Goal: Entertainment & Leisure: Consume media (video, audio)

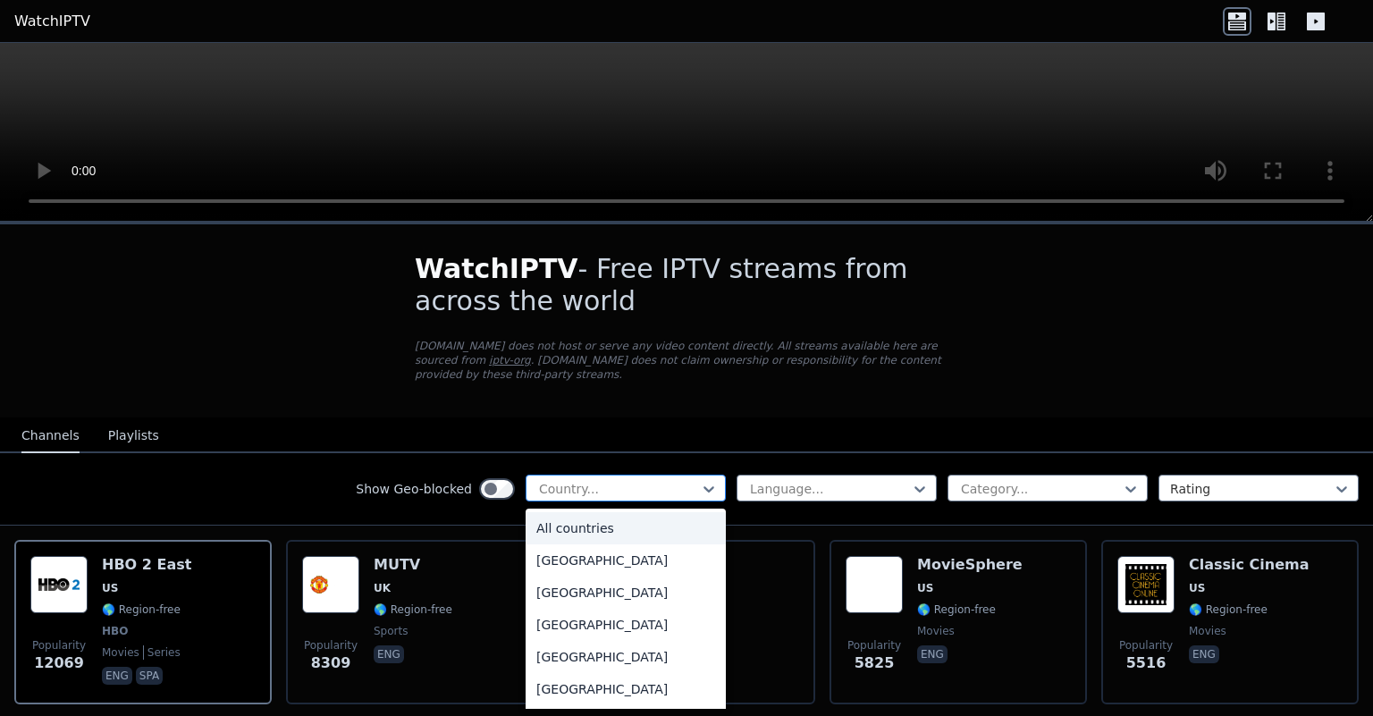
click at [607, 494] on div at bounding box center [618, 489] width 163 height 18
click at [571, 624] on div "[GEOGRAPHIC_DATA]" at bounding box center [626, 625] width 200 height 32
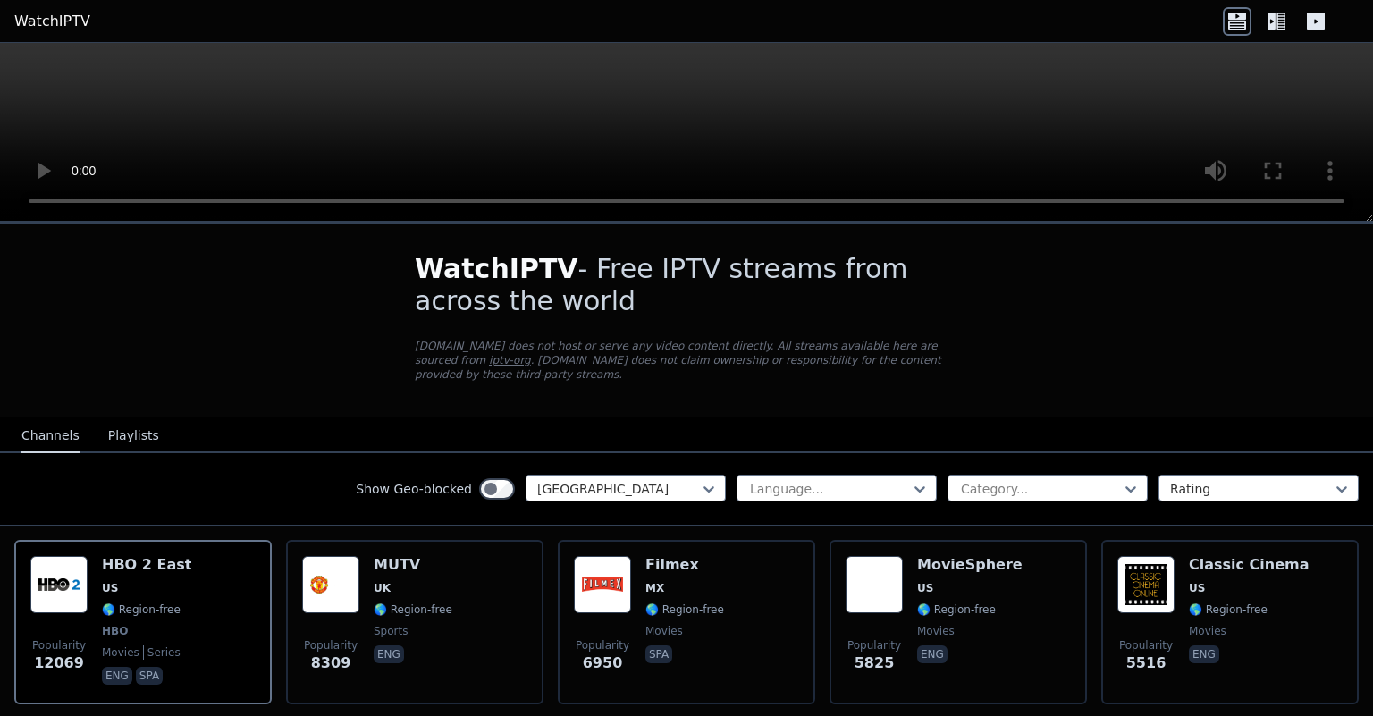
scroll to position [91, 0]
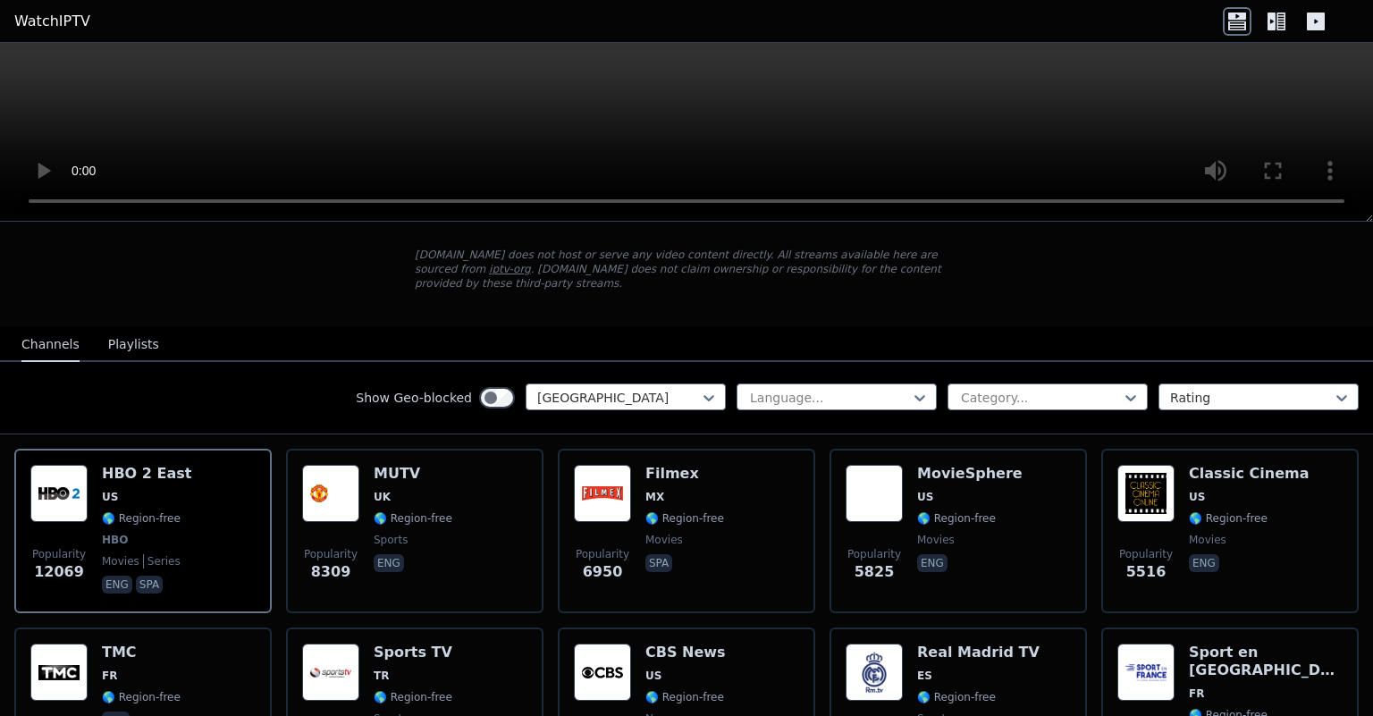
click at [283, 394] on div "Show Geo-blocked Algeria Language... Category... Rating" at bounding box center [686, 398] width 1373 height 72
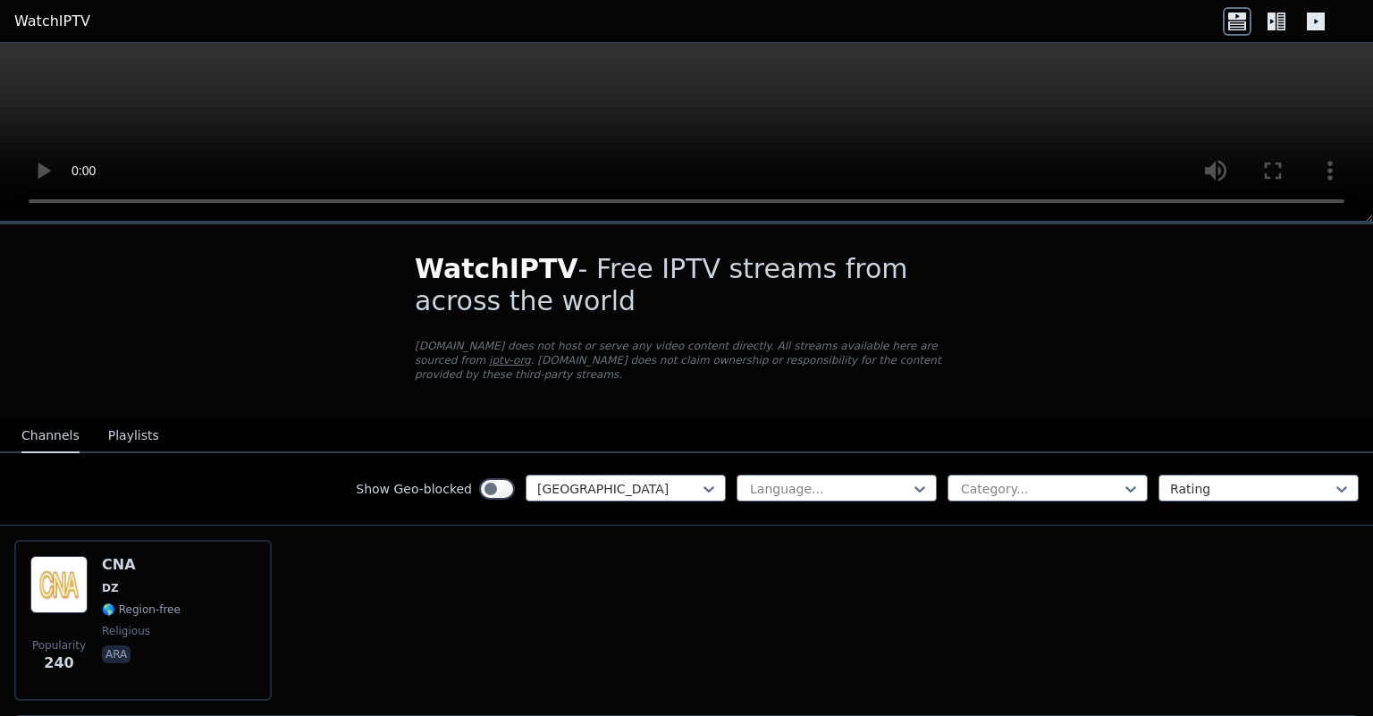
scroll to position [60, 0]
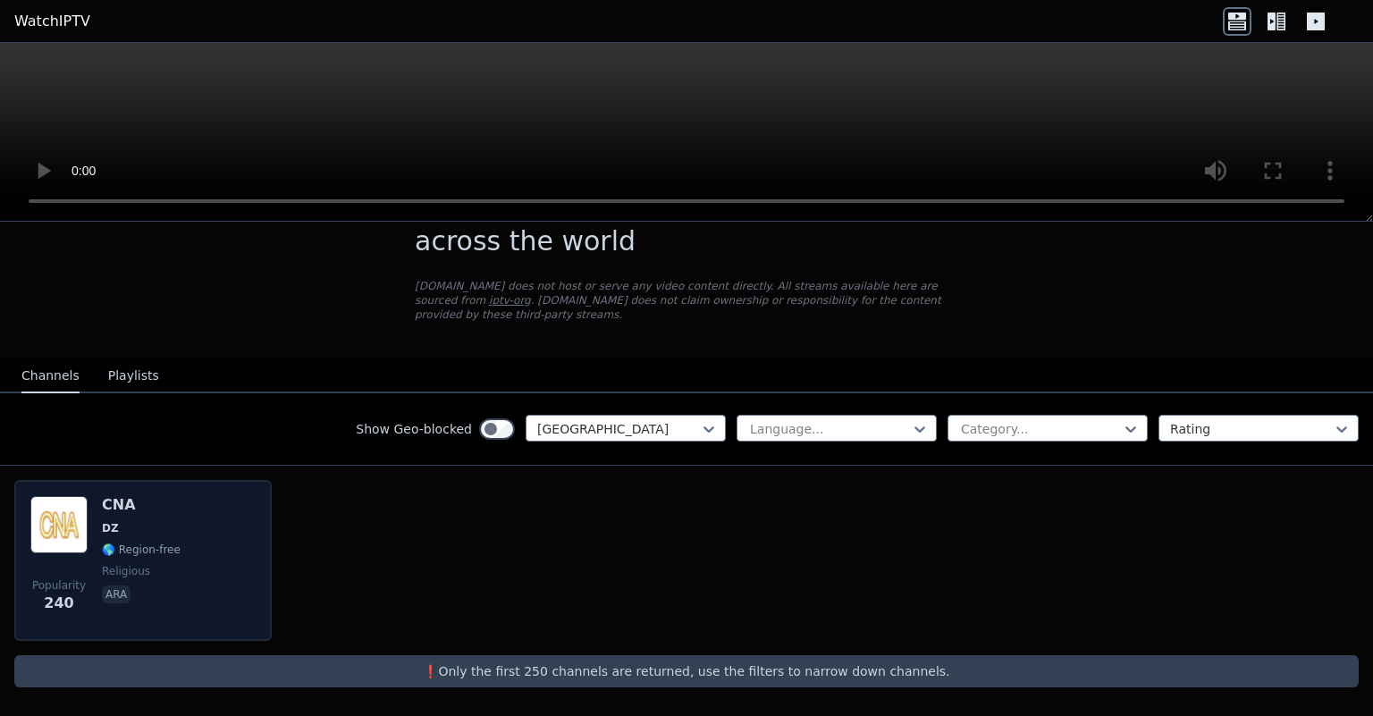
click at [149, 521] on div "CNA DZ 🌎 Region-free religious ara" at bounding box center [141, 560] width 79 height 129
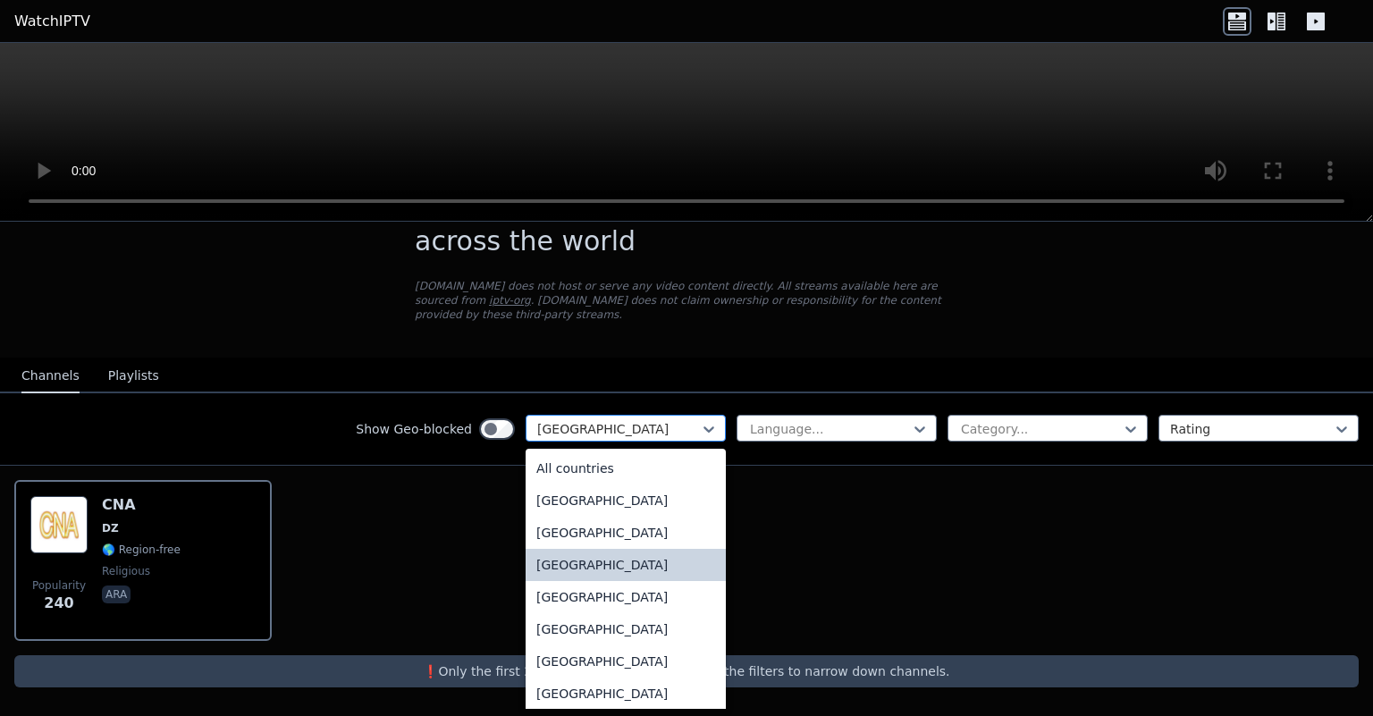
click at [626, 433] on div at bounding box center [618, 429] width 163 height 18
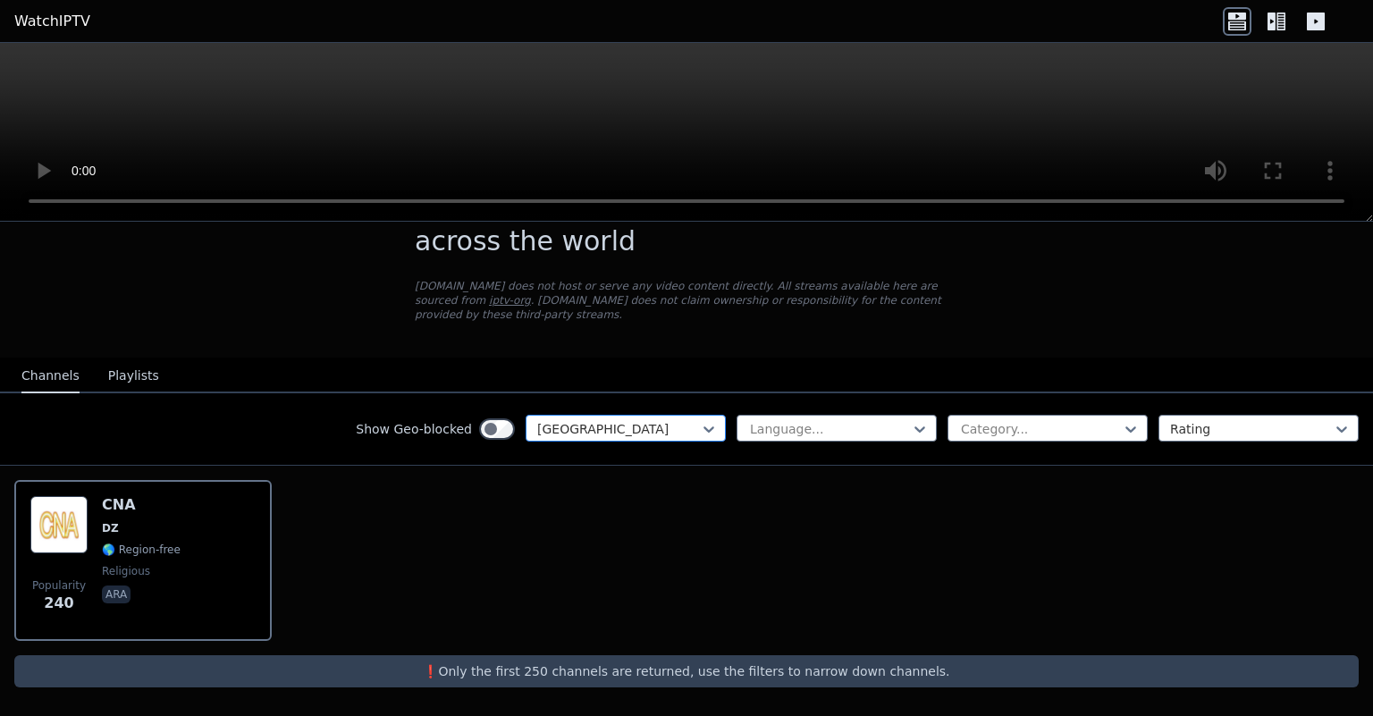
click at [623, 432] on div at bounding box center [618, 429] width 163 height 18
click at [630, 443] on div "Show Geo-blocked [GEOGRAPHIC_DATA]" at bounding box center [541, 429] width 370 height 29
click at [596, 435] on div at bounding box center [618, 429] width 163 height 18
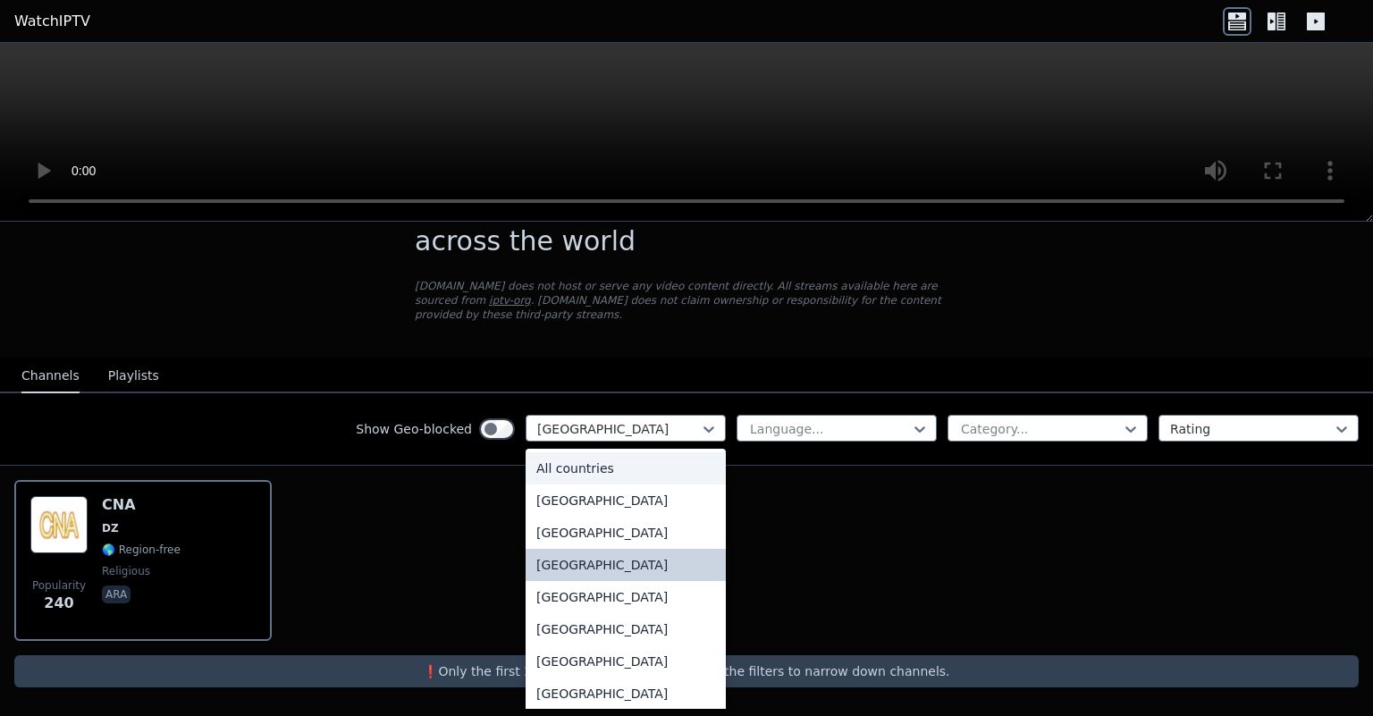
click at [592, 469] on div "All countries" at bounding box center [626, 468] width 200 height 32
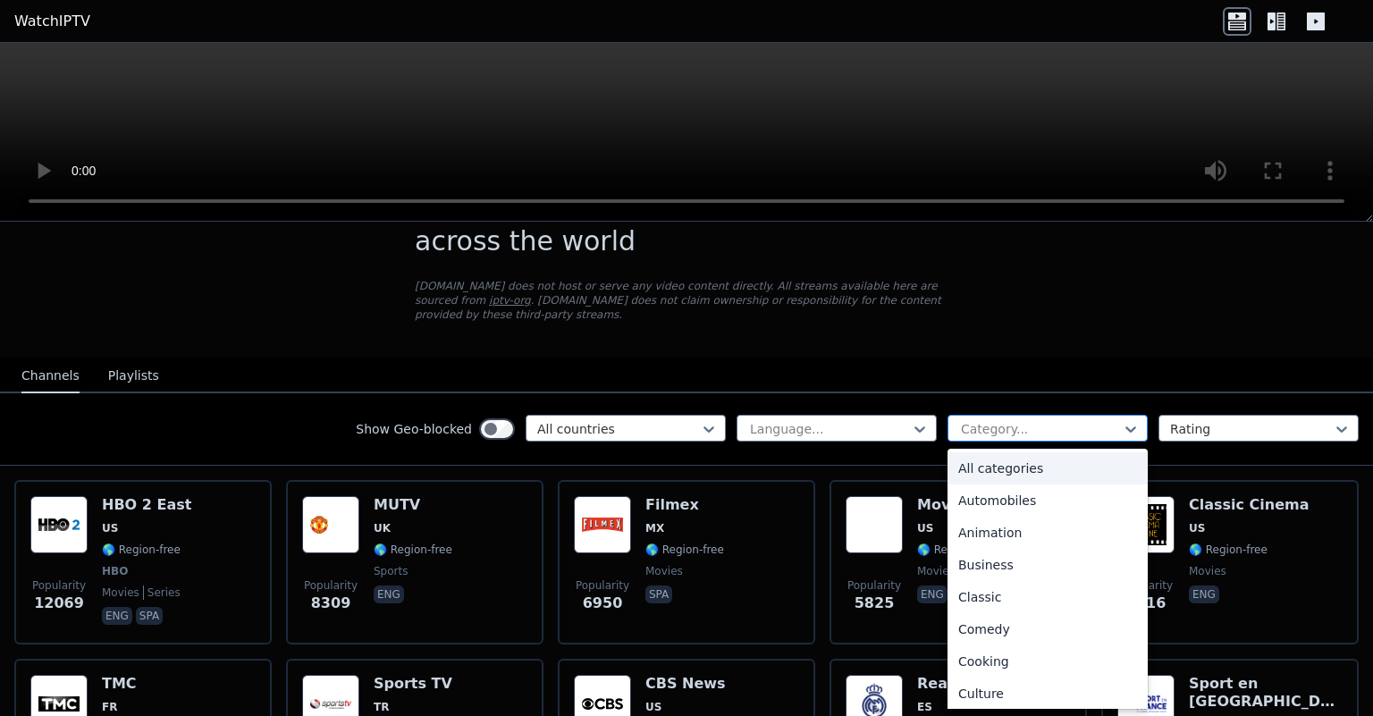
click at [1005, 424] on div at bounding box center [1040, 429] width 163 height 18
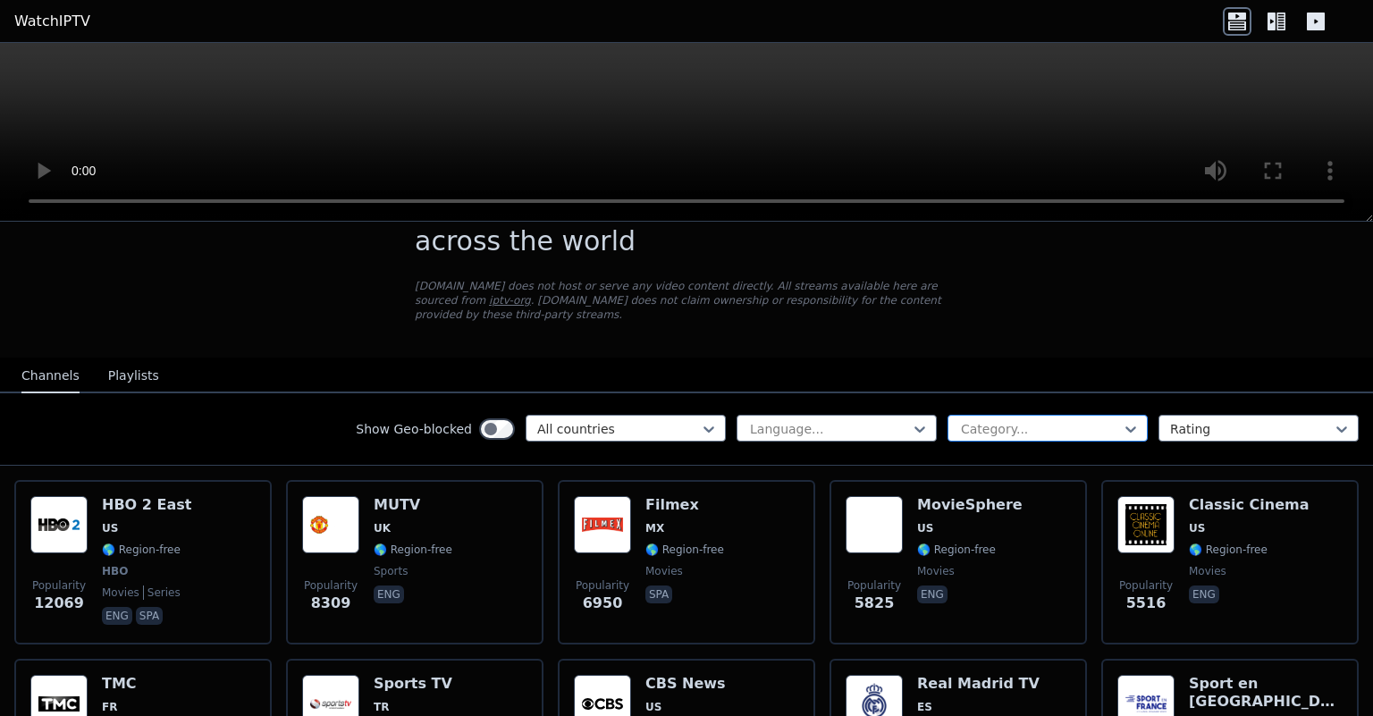
click at [1005, 424] on div at bounding box center [1040, 429] width 163 height 18
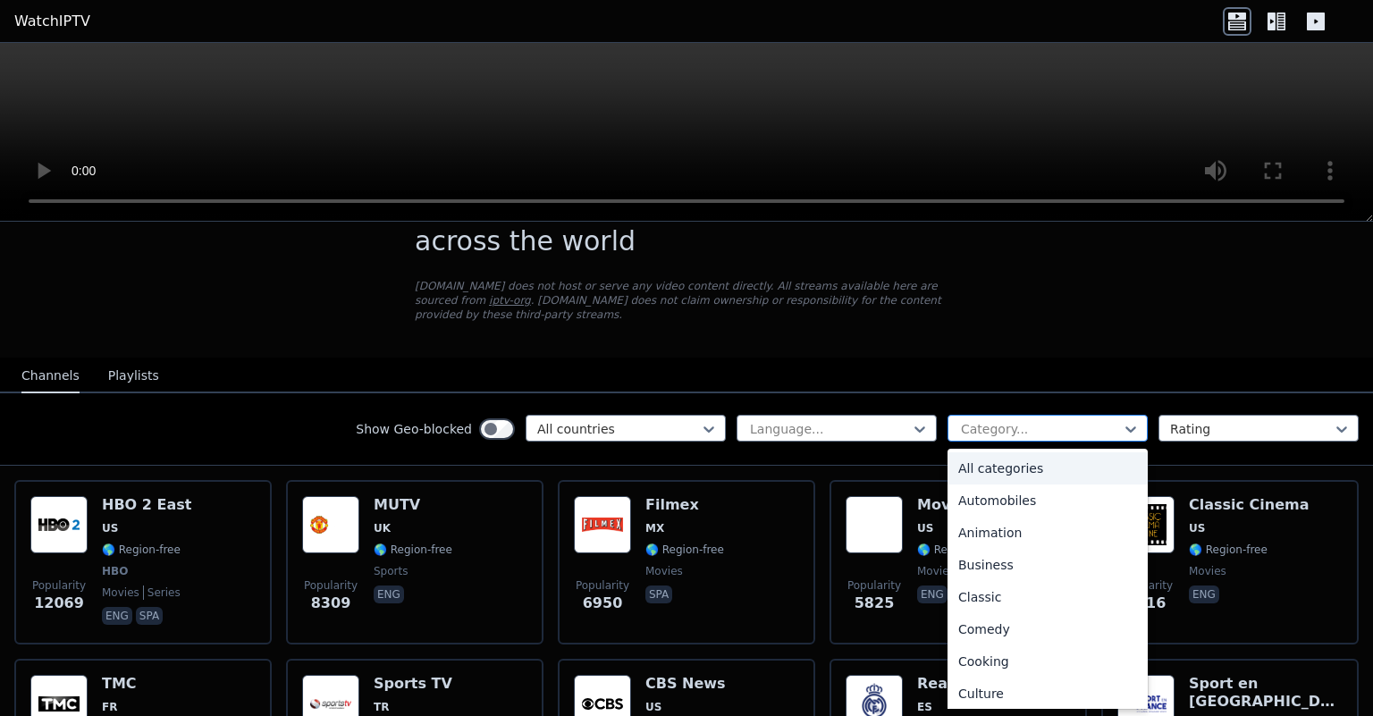
click at [1061, 429] on div at bounding box center [1040, 429] width 163 height 18
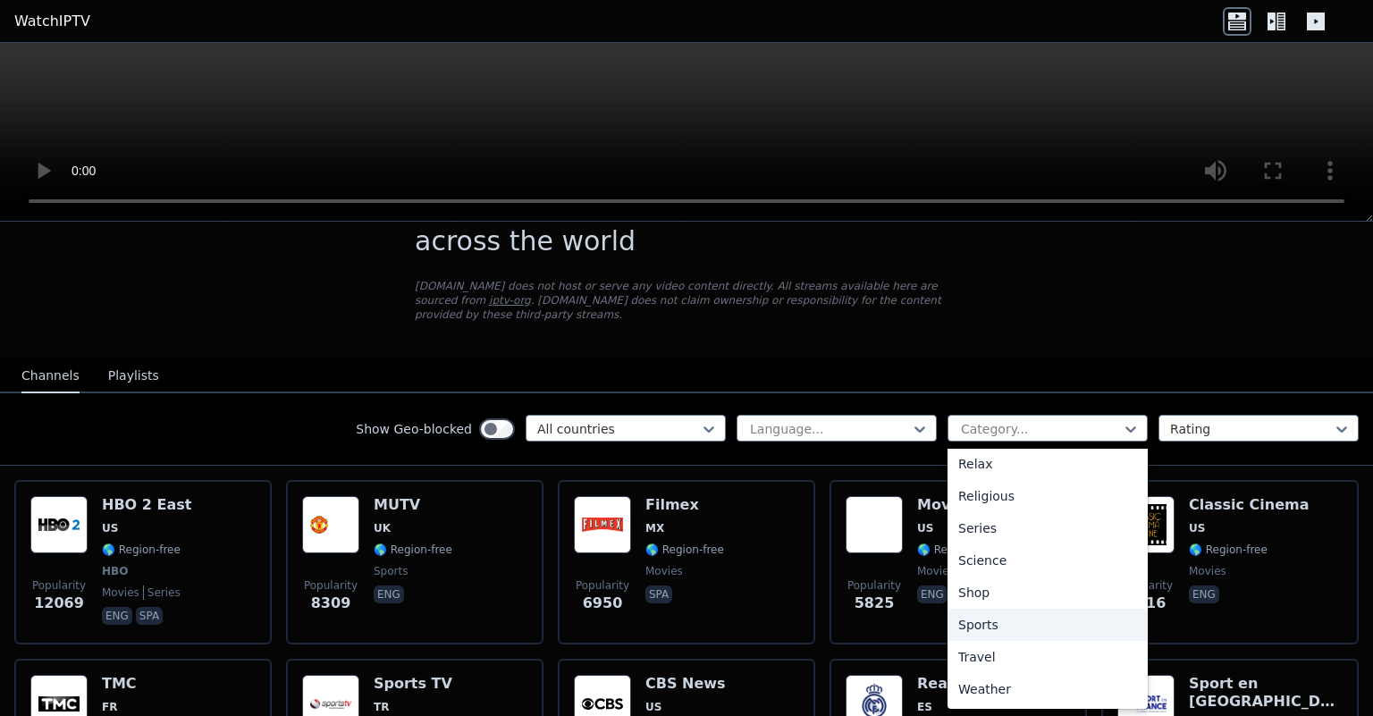
click at [1004, 630] on div "Sports" at bounding box center [1048, 625] width 200 height 32
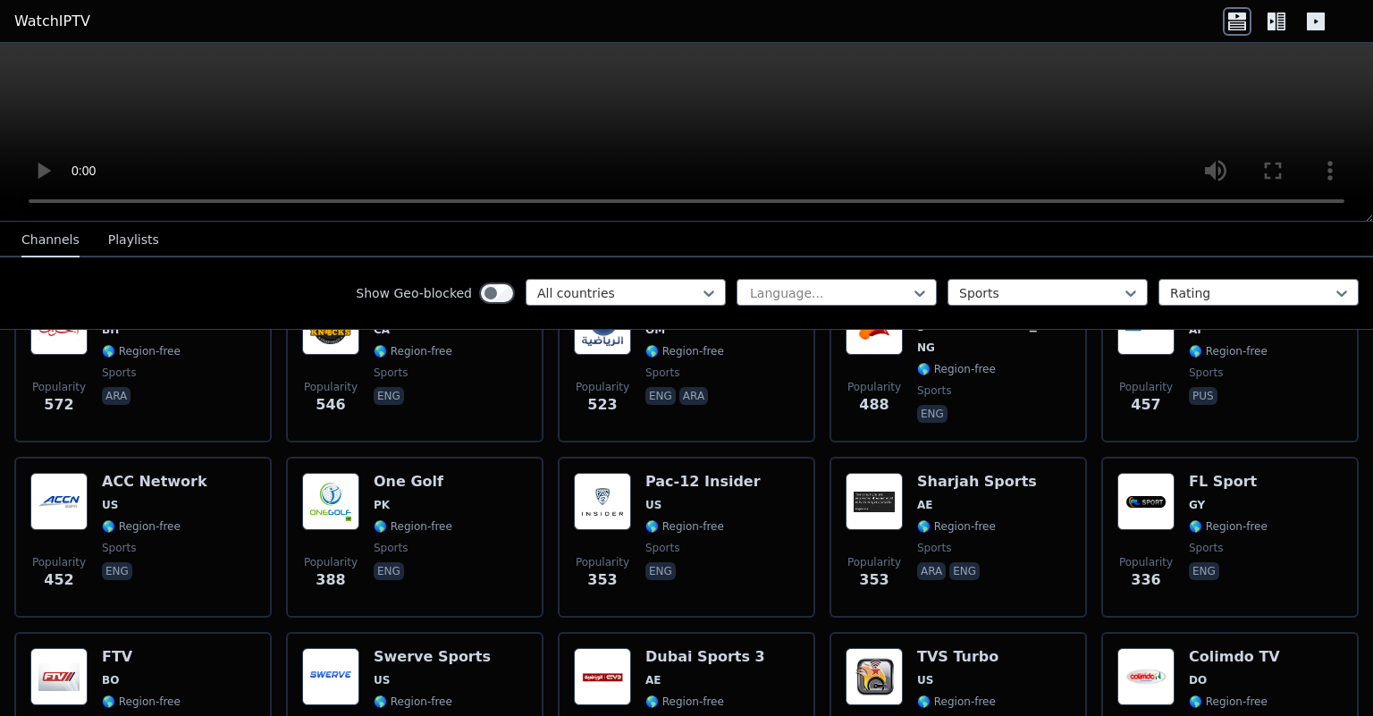
scroll to position [1518, 0]
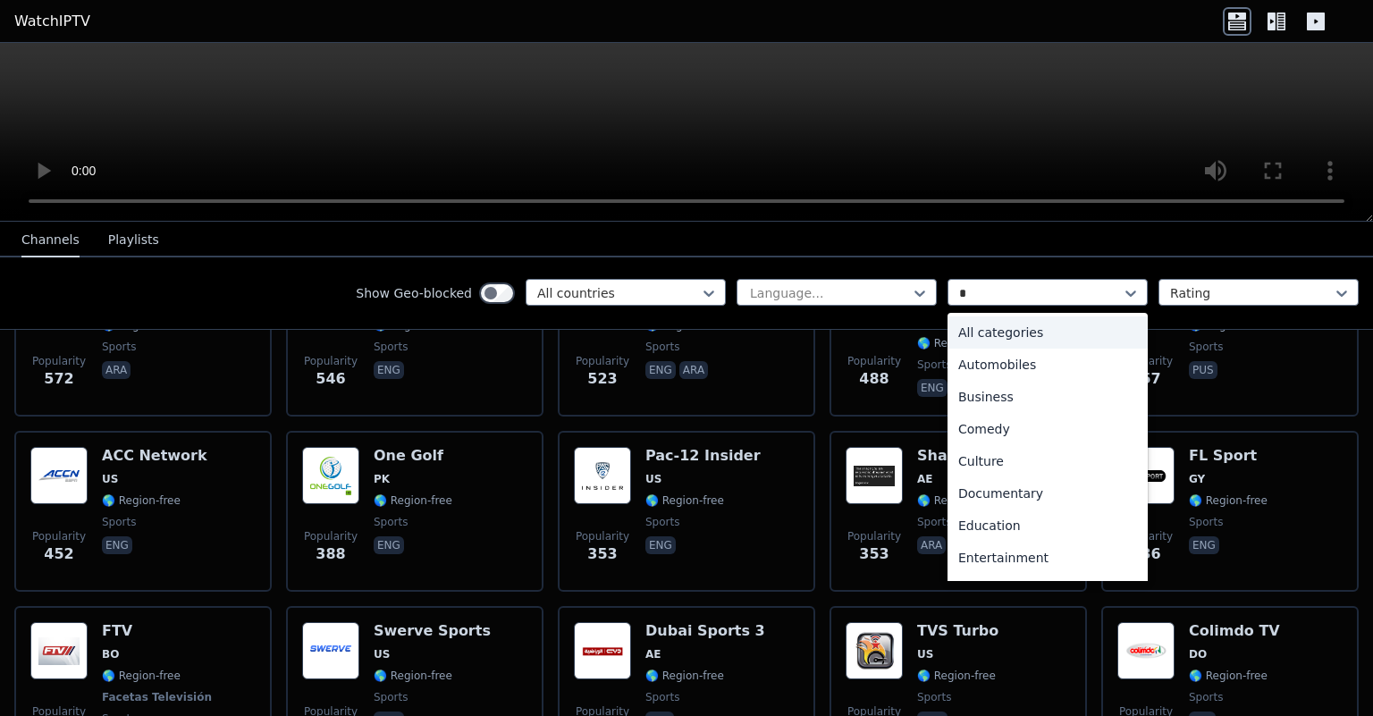
type input "*"
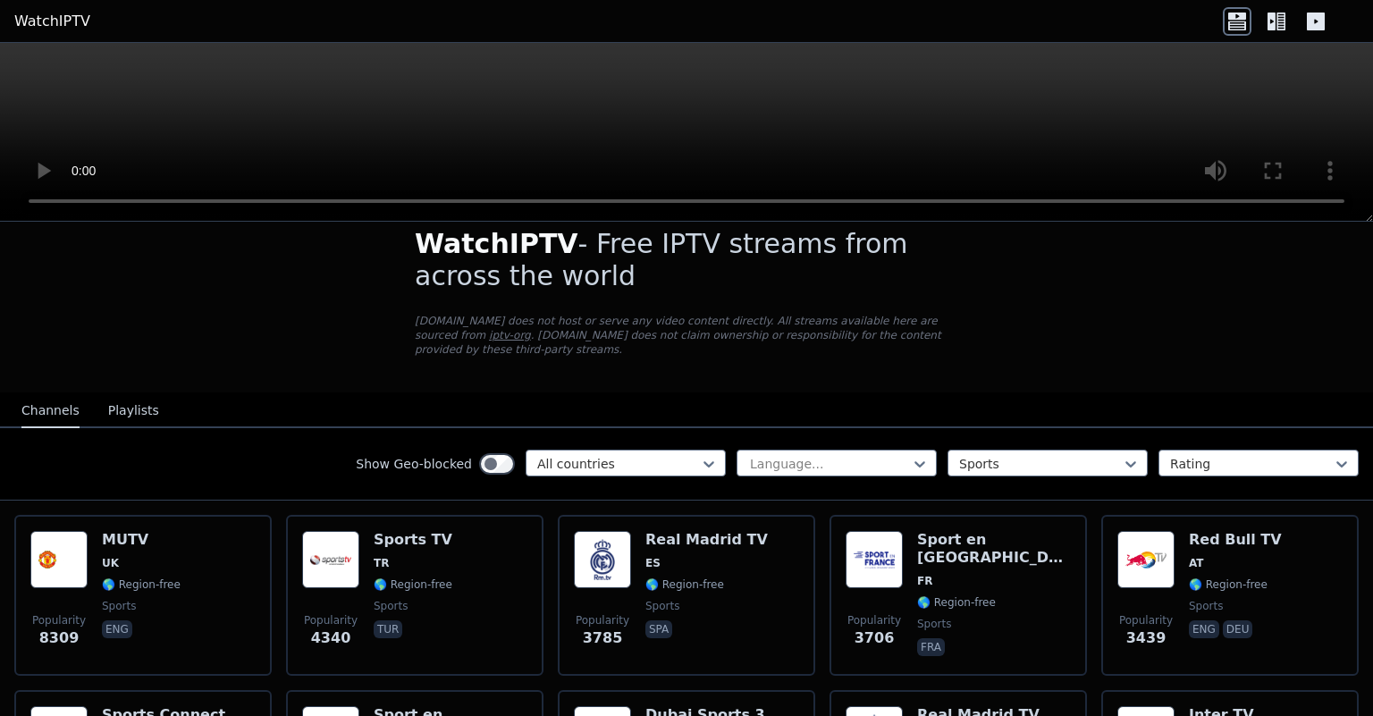
scroll to position [0, 0]
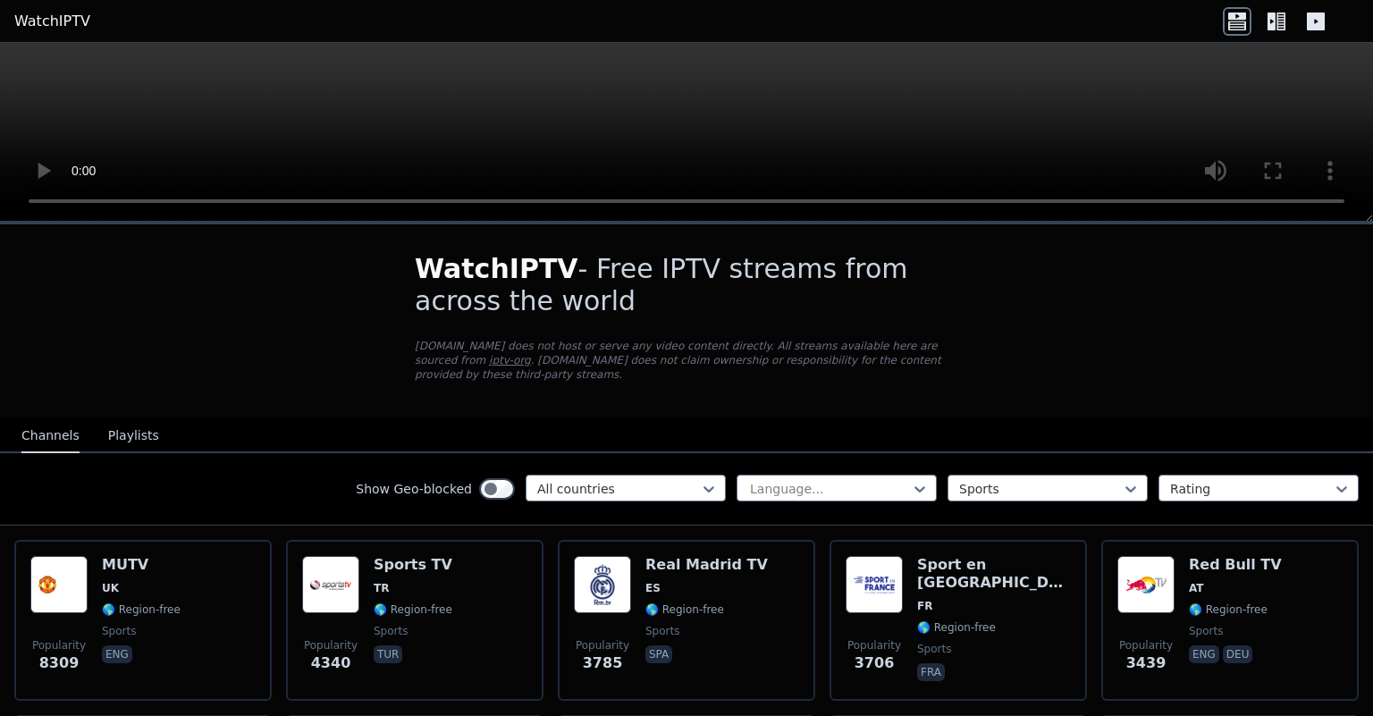
click at [139, 437] on button "Playlists" at bounding box center [133, 436] width 51 height 34
